Goal: Information Seeking & Learning: Learn about a topic

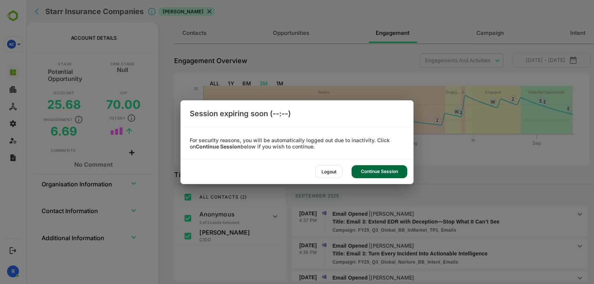
scroll to position [103, 0]
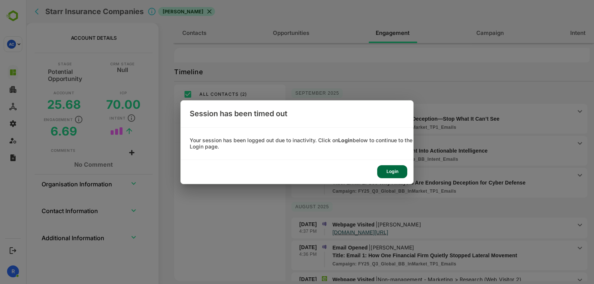
click at [392, 175] on div "Login" at bounding box center [392, 171] width 30 height 13
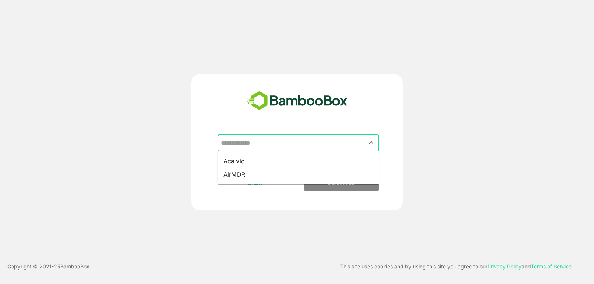
click at [271, 150] on input "text" at bounding box center [298, 143] width 159 height 14
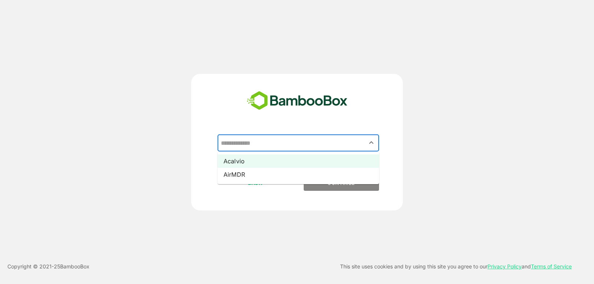
click at [258, 160] on li "Acalvio" at bounding box center [299, 160] width 162 height 13
type input "*******"
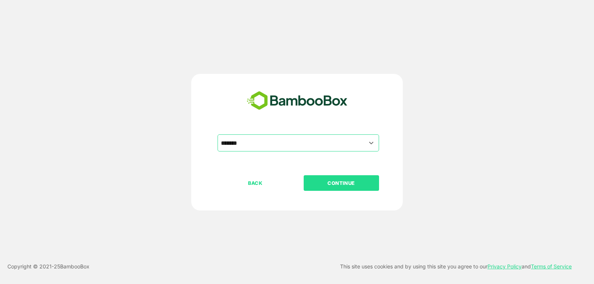
click at [332, 181] on p "CONTINUE" at bounding box center [341, 183] width 74 height 8
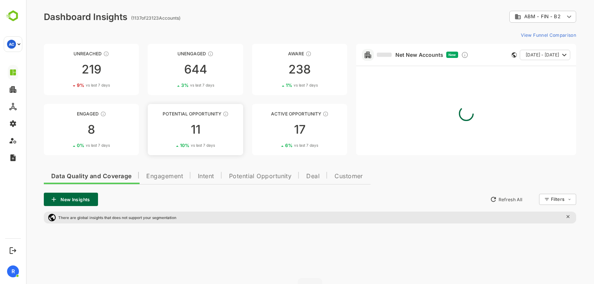
click at [202, 134] on div "11" at bounding box center [195, 130] width 95 height 12
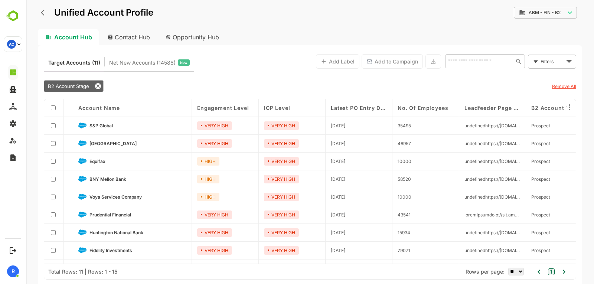
scroll to position [51, 0]
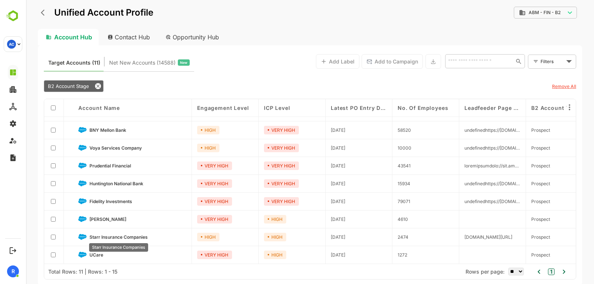
click at [104, 234] on span "Starr Insurance Companies" at bounding box center [118, 237] width 58 height 6
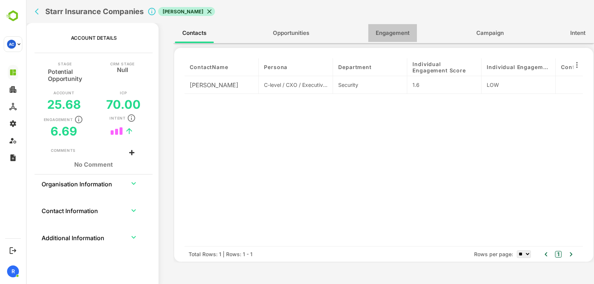
click at [382, 27] on button "Engagement" at bounding box center [392, 33] width 49 height 18
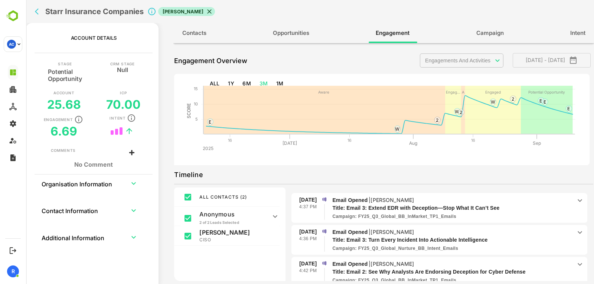
scroll to position [0, 0]
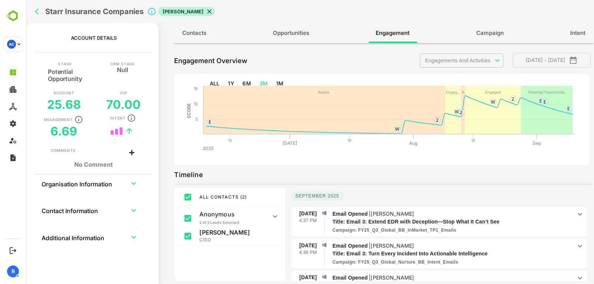
click at [401, 142] on rect at bounding box center [380, 122] width 413 height 85
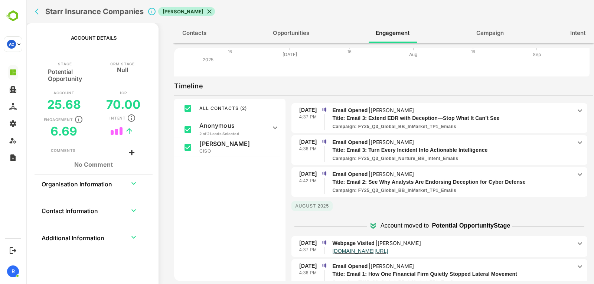
scroll to position [15, 0]
click at [37, 12] on icon "back" at bounding box center [38, 11] width 7 height 7
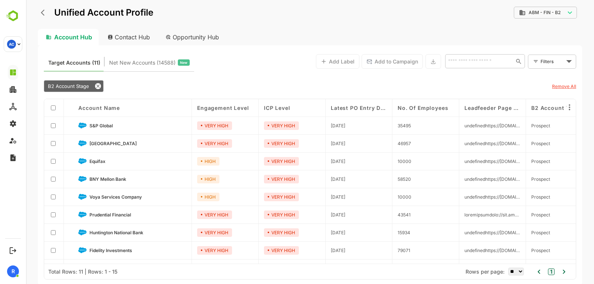
click at [100, 139] on link "[GEOGRAPHIC_DATA]" at bounding box center [137, 143] width 97 height 8
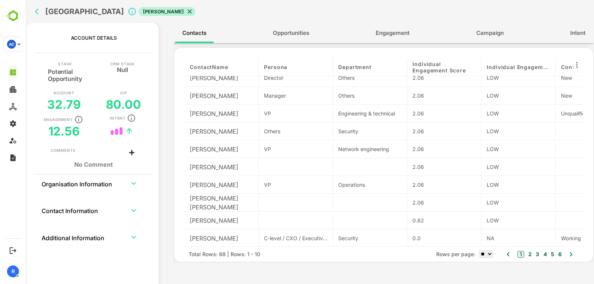
scroll to position [10, 0]
click at [483, 253] on select "** ** ** ***" at bounding box center [486, 254] width 14 height 8
select select "***"
click at [479, 250] on select "** ** ** ***" at bounding box center [486, 254] width 14 height 8
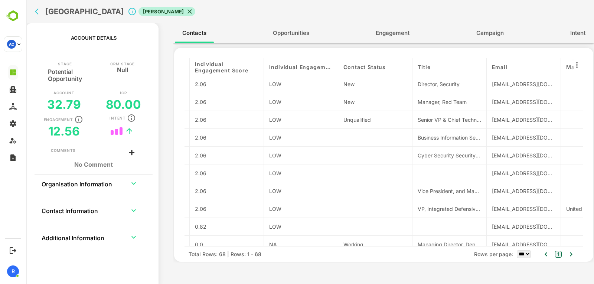
scroll to position [1, 218]
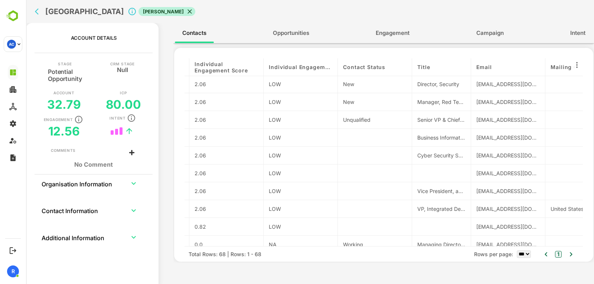
drag, startPoint x: 485, startPoint y: 63, endPoint x: 511, endPoint y: 96, distance: 42.0
click at [511, 96] on div "contactName Persona Department Individual Engagement Score Individual Engagemen…" at bounding box center [384, 152] width 398 height 188
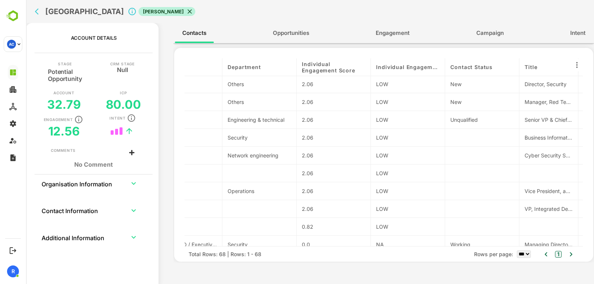
scroll to position [1, 111]
click at [389, 24] on button "Engagement" at bounding box center [392, 33] width 49 height 18
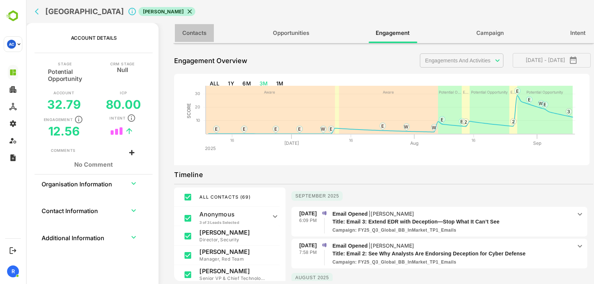
click at [211, 40] on button "Contacts" at bounding box center [194, 33] width 39 height 18
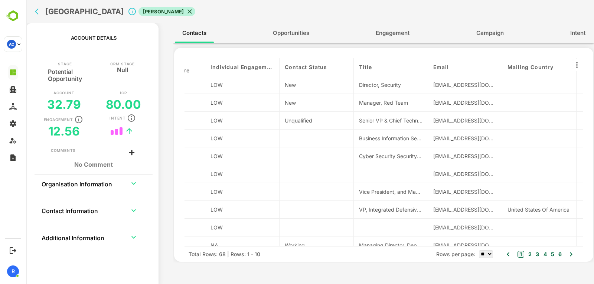
scroll to position [0, 288]
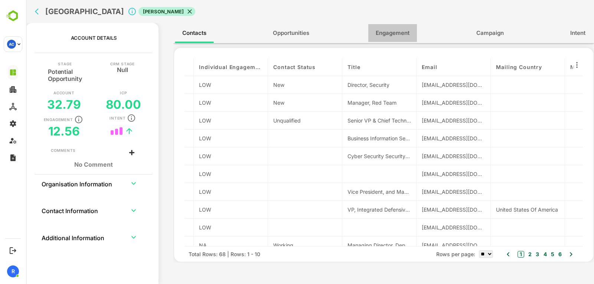
click at [395, 30] on span "Engagement" at bounding box center [393, 33] width 34 height 10
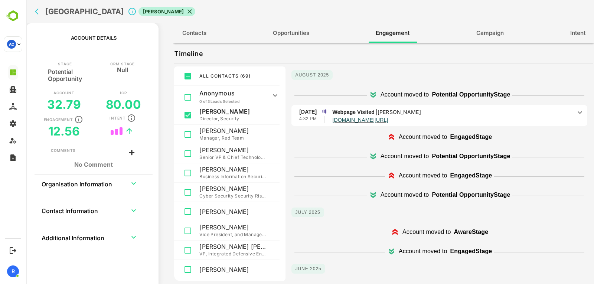
scroll to position [0, 0]
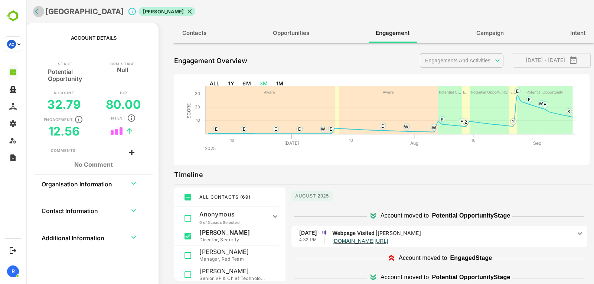
click at [39, 13] on icon "back" at bounding box center [38, 11] width 7 height 7
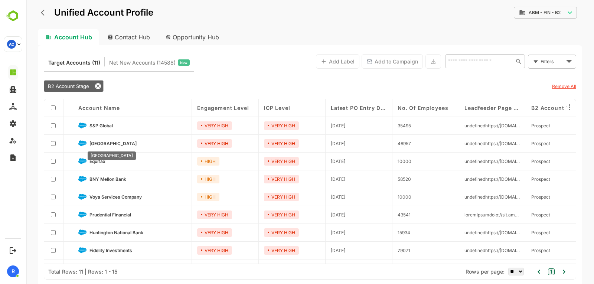
click at [104, 141] on span "[GEOGRAPHIC_DATA]" at bounding box center [112, 144] width 47 height 6
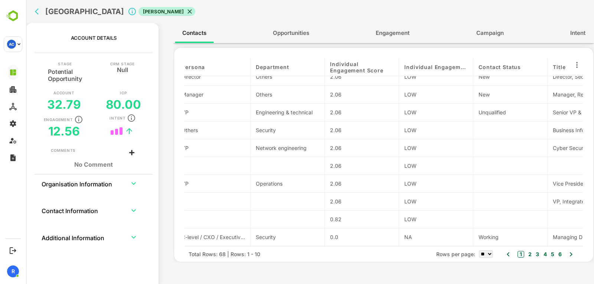
scroll to position [10, 0]
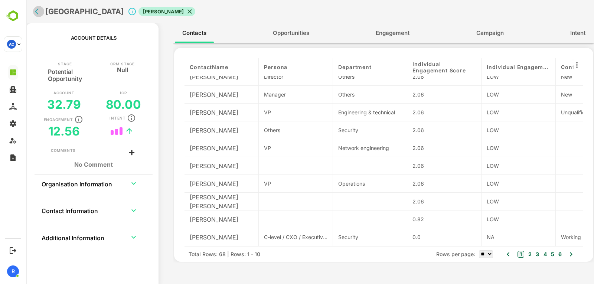
click at [36, 7] on button "back" at bounding box center [38, 11] width 11 height 11
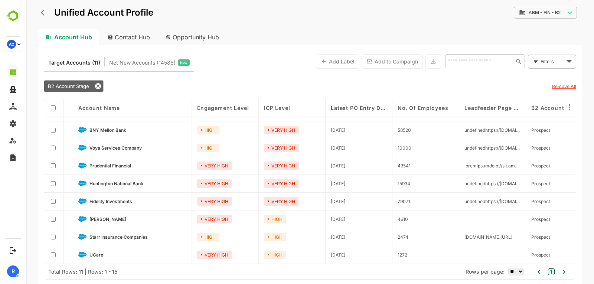
scroll to position [51, 0]
click at [90, 252] on span "UCare" at bounding box center [96, 255] width 14 height 6
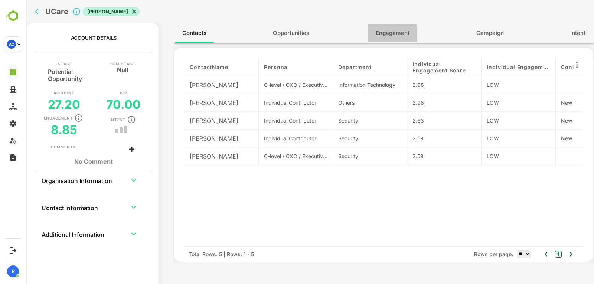
click at [387, 39] on button "Engagement" at bounding box center [392, 33] width 49 height 18
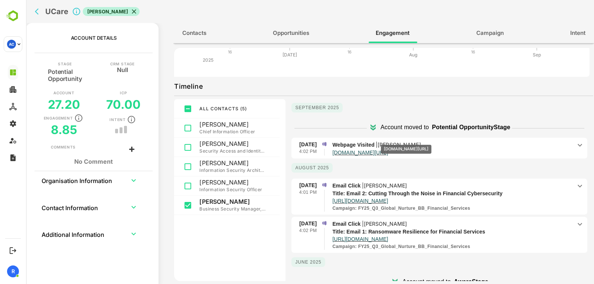
scroll to position [88, 0]
click at [576, 186] on icon at bounding box center [580, 186] width 9 height 9
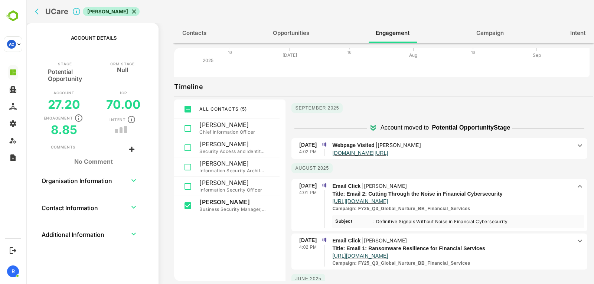
click at [578, 186] on icon at bounding box center [580, 186] width 4 height 3
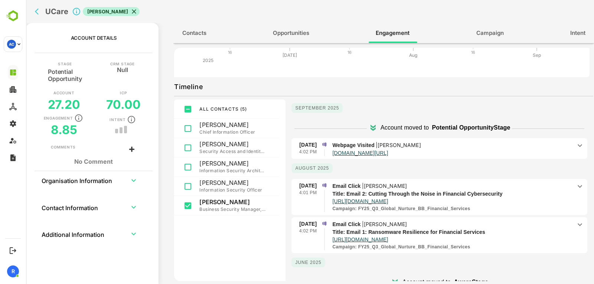
click at [576, 224] on icon at bounding box center [580, 224] width 9 height 9
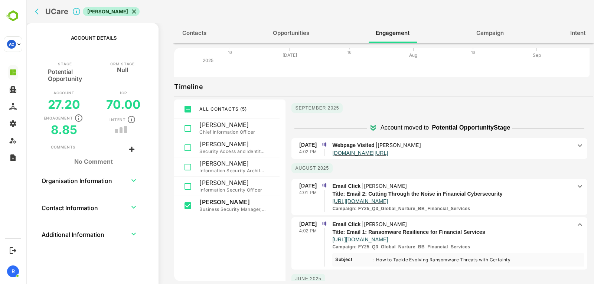
click at [578, 224] on icon at bounding box center [580, 224] width 4 height 3
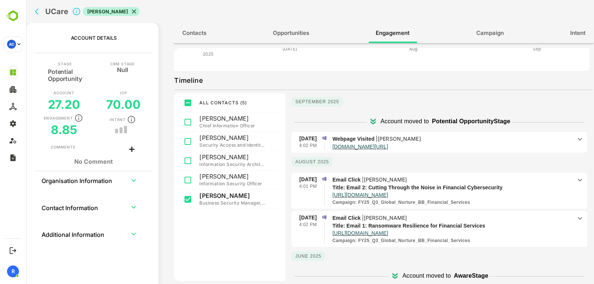
scroll to position [95, 0]
click at [502, 182] on p "Email Click | [PERSON_NAME]" at bounding box center [451, 179] width 239 height 8
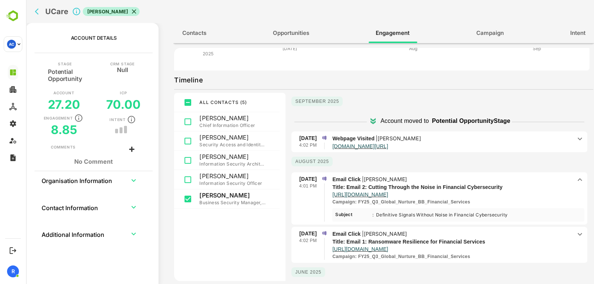
click at [502, 182] on p "Email Click | [PERSON_NAME]" at bounding box center [451, 179] width 239 height 8
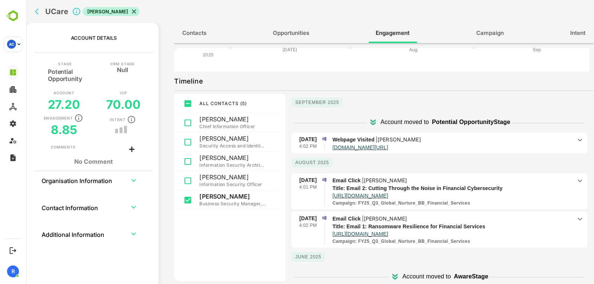
scroll to position [0, 0]
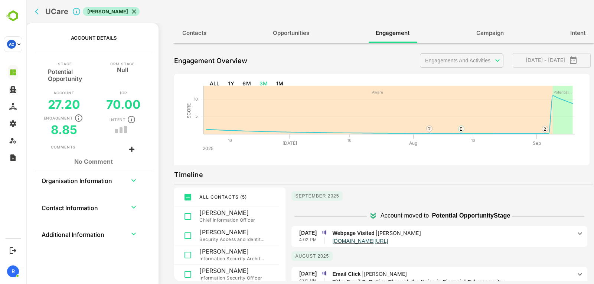
click at [463, 67] on body "**********" at bounding box center [310, 142] width 568 height 284
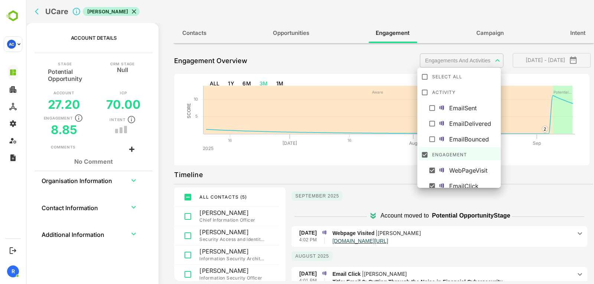
scroll to position [4, 0]
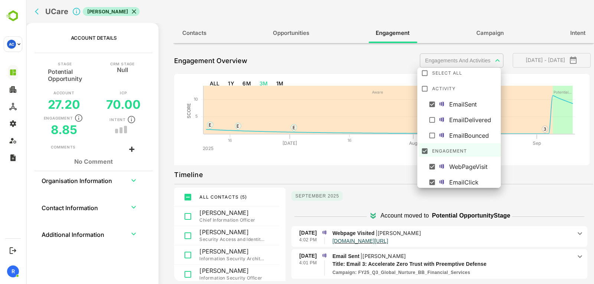
click at [354, 203] on div at bounding box center [310, 142] width 568 height 284
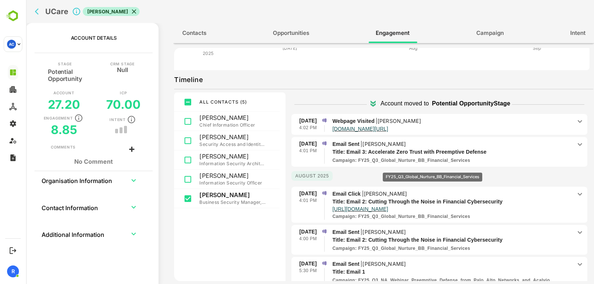
scroll to position [18, 0]
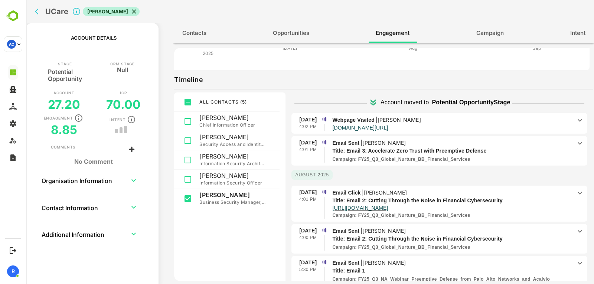
click at [434, 146] on p "Email Sent | [PERSON_NAME]" at bounding box center [451, 143] width 239 height 8
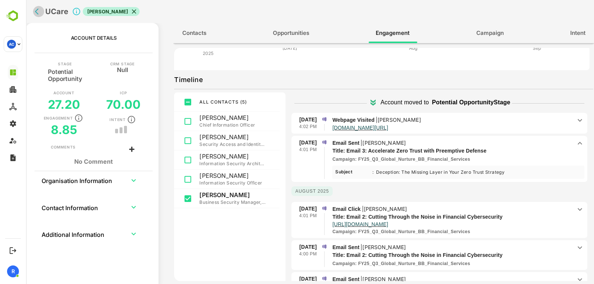
click at [35, 15] on button "back" at bounding box center [38, 11] width 11 height 11
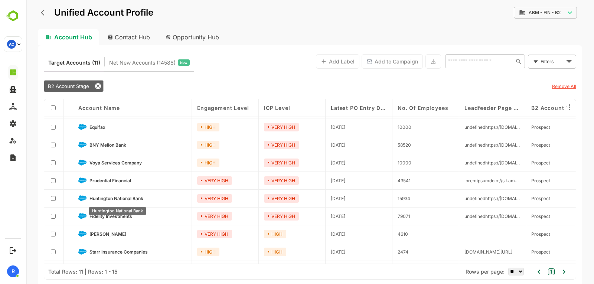
scroll to position [34, 0]
click at [123, 165] on span "Voya Services Company" at bounding box center [115, 163] width 52 height 6
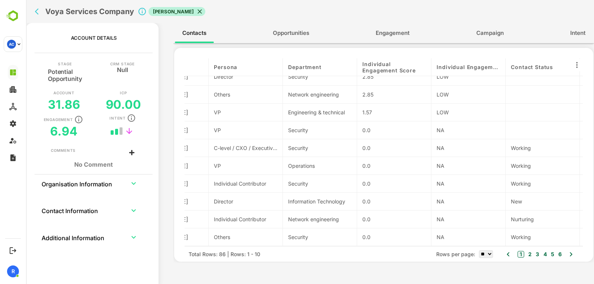
scroll to position [0, 50]
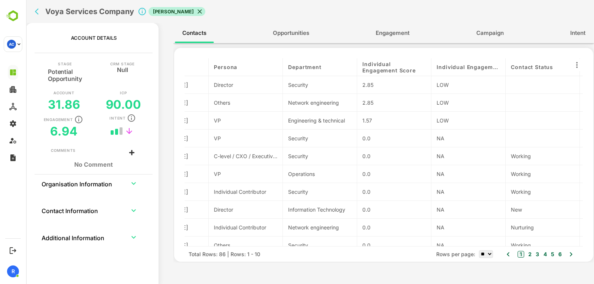
click at [391, 35] on span "Engagement" at bounding box center [393, 33] width 34 height 10
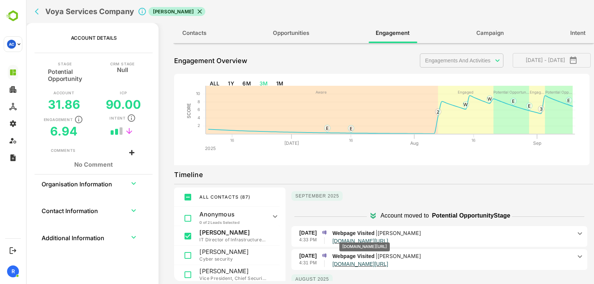
scroll to position [77, 0]
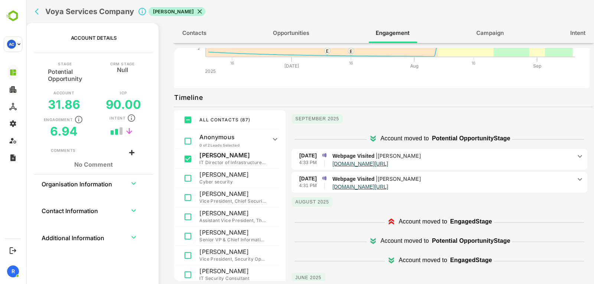
click at [457, 157] on p "Webpage Visited | [PERSON_NAME]" at bounding box center [451, 156] width 239 height 8
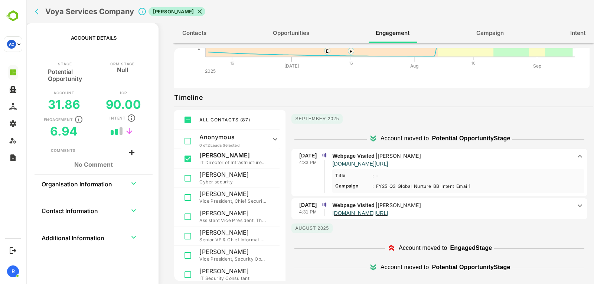
click at [458, 211] on p "[DOMAIN_NAME][URL]" at bounding box center [451, 212] width 239 height 6
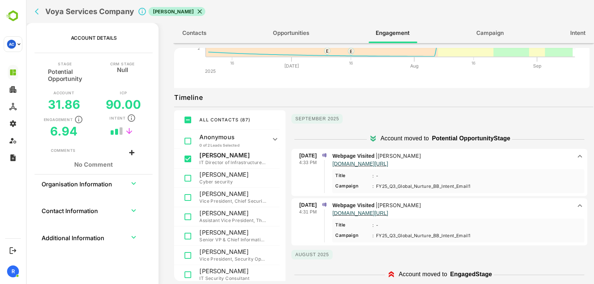
scroll to position [0, 0]
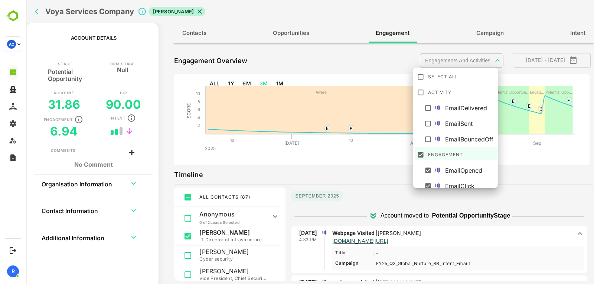
click at [445, 66] on body "**********" at bounding box center [310, 142] width 568 height 284
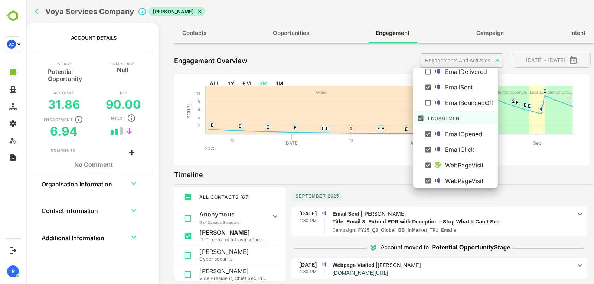
click at [392, 142] on div at bounding box center [310, 142] width 568 height 284
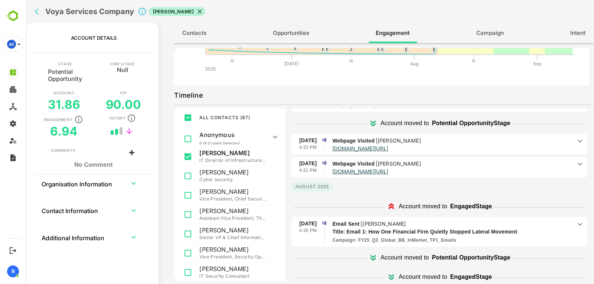
scroll to position [45, 0]
click at [492, 146] on p "[DOMAIN_NAME][URL]" at bounding box center [451, 147] width 239 height 6
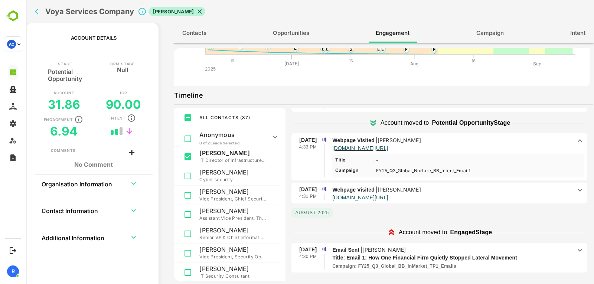
click at [492, 146] on p "[DOMAIN_NAME][URL]" at bounding box center [451, 147] width 239 height 6
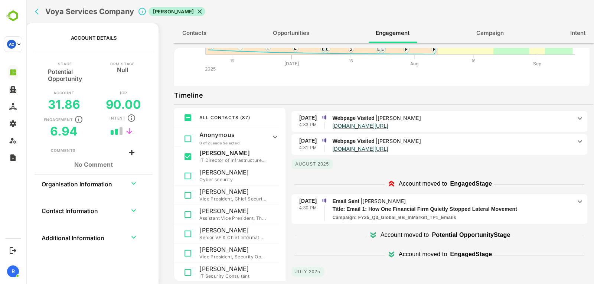
scroll to position [68, 0]
click at [492, 146] on p "[DOMAIN_NAME][URL]" at bounding box center [451, 148] width 239 height 6
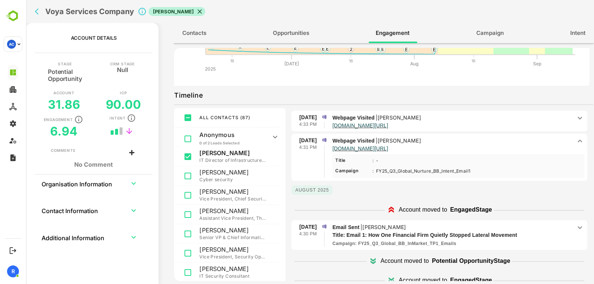
click at [492, 146] on p "[DOMAIN_NAME][URL]" at bounding box center [451, 148] width 239 height 6
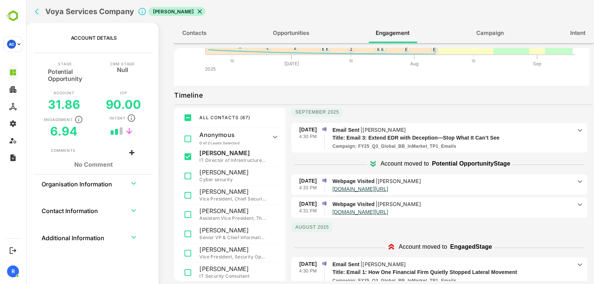
scroll to position [4, 0]
click at [492, 146] on div "Campaign : FY25_Q3_Global_BB_InMarket_TP1_Emails" at bounding box center [451, 147] width 239 height 7
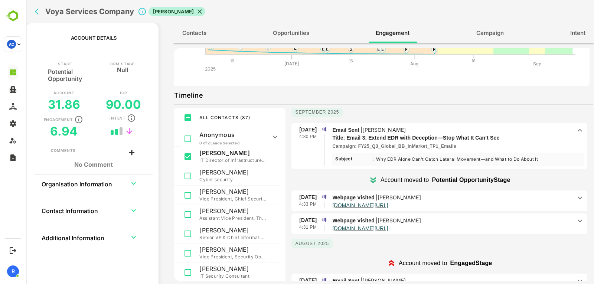
scroll to position [4, 0]
drag, startPoint x: 424, startPoint y: 206, endPoint x: 465, endPoint y: 186, distance: 46.2
click at [465, 186] on div "[DATE] [DATE] 4:30 PM Email Sent | [PERSON_NAME] Title: Email 3: Extend EDR wit…" at bounding box center [439, 169] width 296 height 131
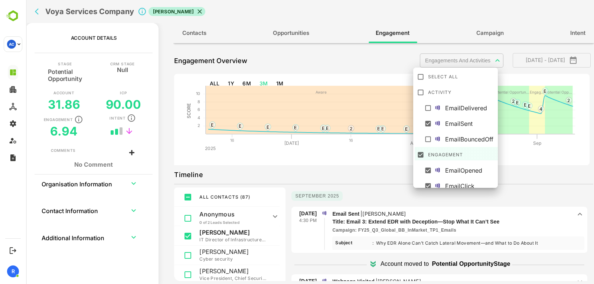
scroll to position [36, 0]
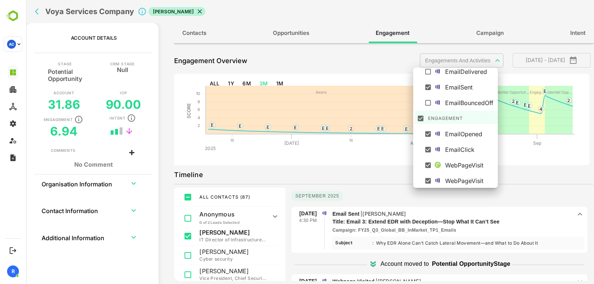
click at [452, 66] on body "**********" at bounding box center [310, 142] width 568 height 284
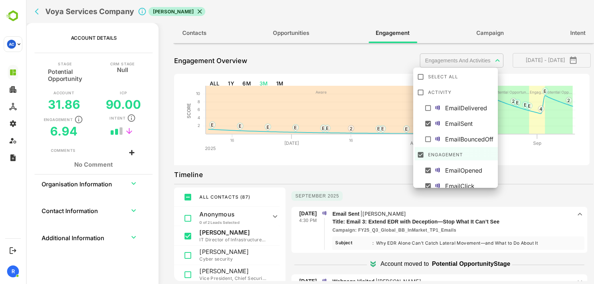
scroll to position [1, 0]
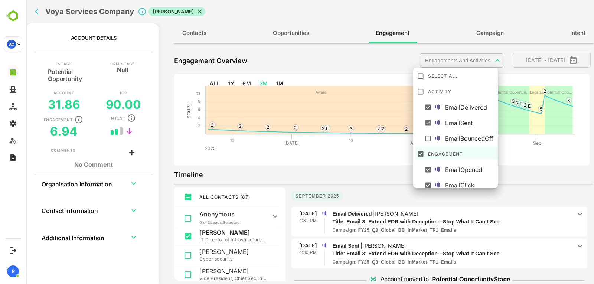
click at [366, 170] on div at bounding box center [310, 142] width 568 height 284
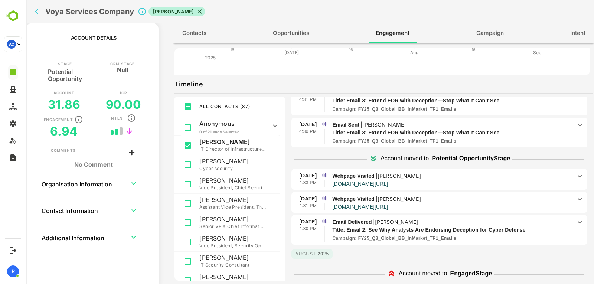
scroll to position [49, 0]
